Goal: Task Accomplishment & Management: Manage account settings

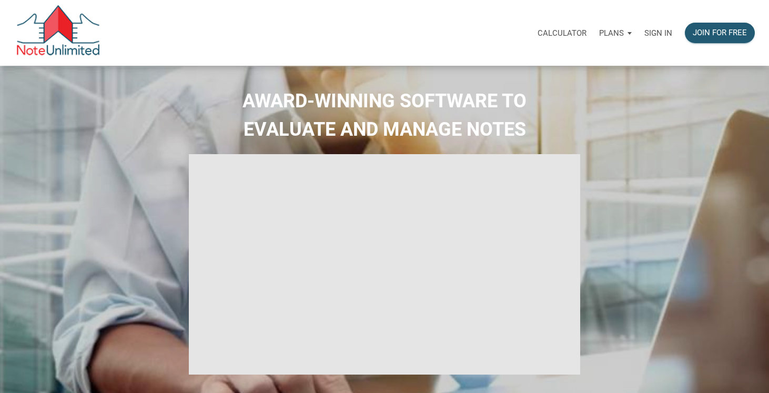
select select
type input "Introduction to new features"
select select
click at [658, 34] on p "Sign in" at bounding box center [658, 32] width 28 height 9
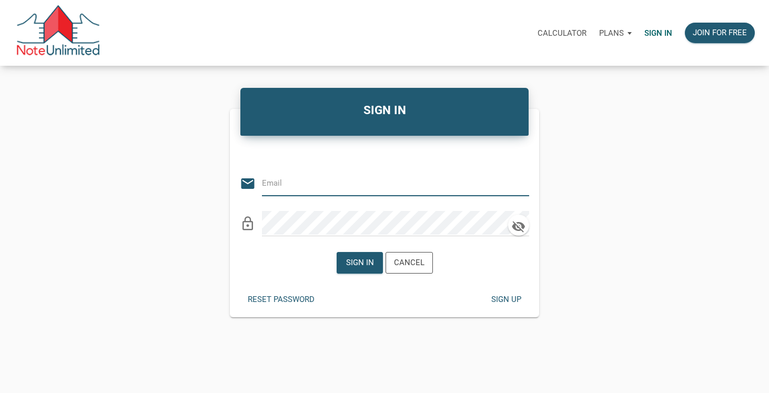
type input "[EMAIL_ADDRESS][DOMAIN_NAME]"
click at [356, 266] on div "Sign in" at bounding box center [360, 263] width 28 height 12
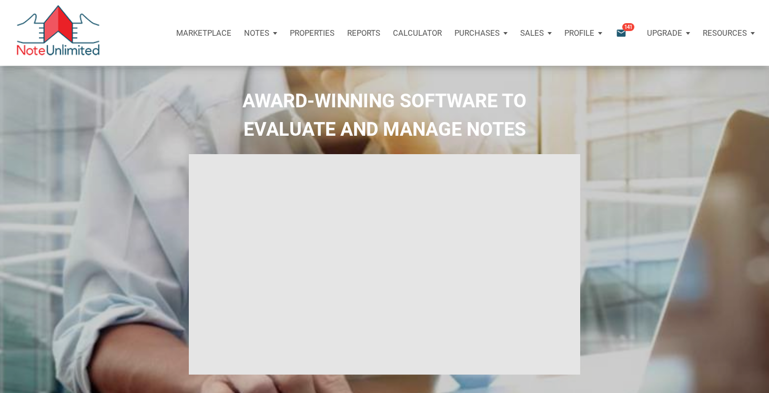
type input "Introduction to new features"
select select
click at [247, 35] on p "Notes" at bounding box center [256, 32] width 25 height 9
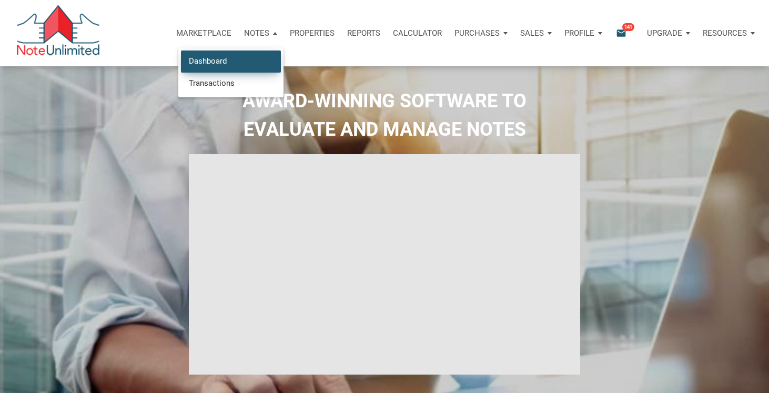
click at [219, 59] on link "Dashboard" at bounding box center [231, 61] width 100 height 22
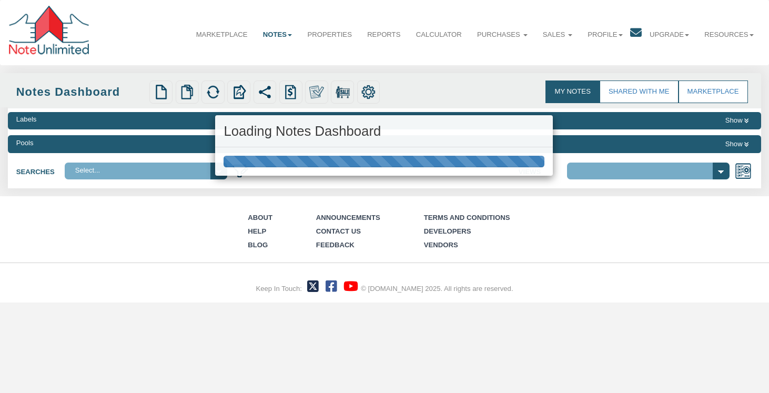
select select "316"
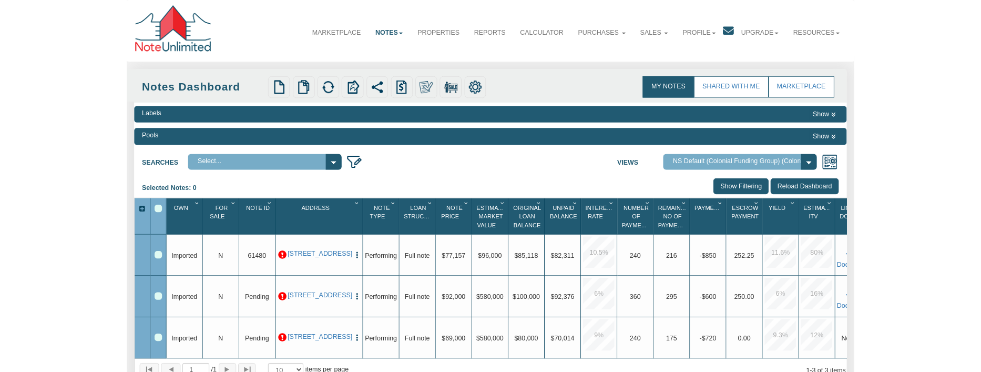
scroll to position [0, 23]
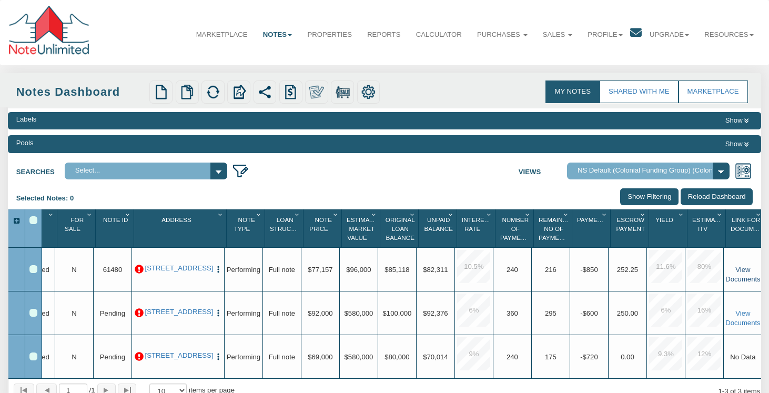
click at [746, 267] on link "View Documents" at bounding box center [742, 275] width 35 height 18
